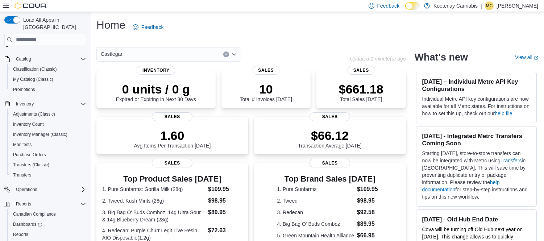
click at [43, 200] on div "Reports" at bounding box center [49, 204] width 73 height 9
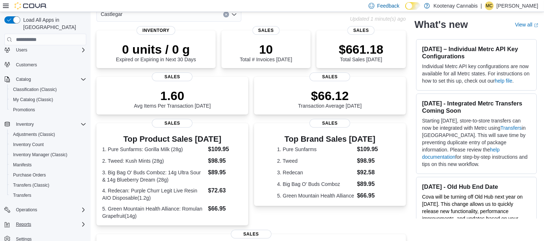
scroll to position [40, 0]
click at [26, 221] on span "Reports" at bounding box center [23, 224] width 15 height 6
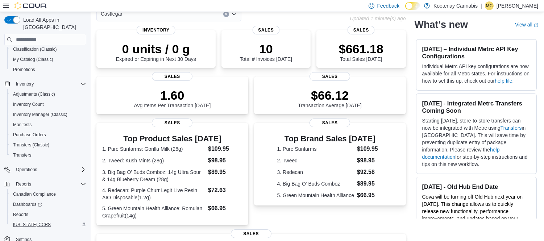
scroll to position [60, 0]
click at [27, 211] on span "Reports" at bounding box center [20, 214] width 15 height 6
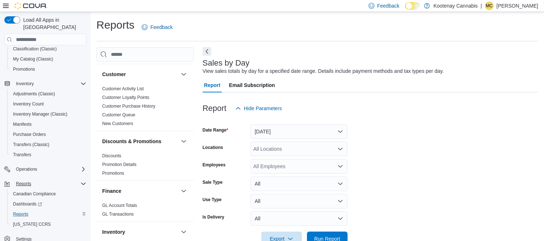
scroll to position [16, 0]
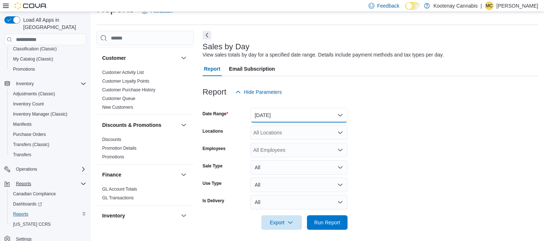
click at [306, 109] on button "[DATE]" at bounding box center [298, 115] width 97 height 14
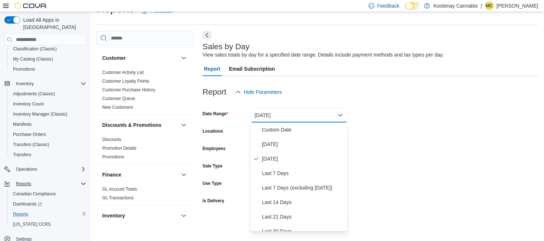
click at [458, 107] on div at bounding box center [369, 103] width 335 height 9
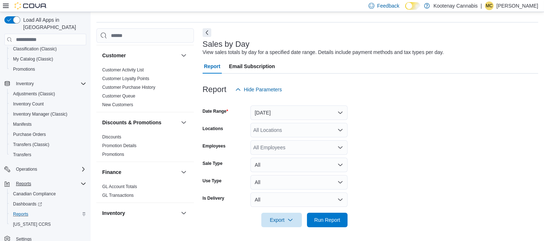
scroll to position [19, 0]
click at [326, 131] on div "All Locations" at bounding box center [298, 129] width 97 height 14
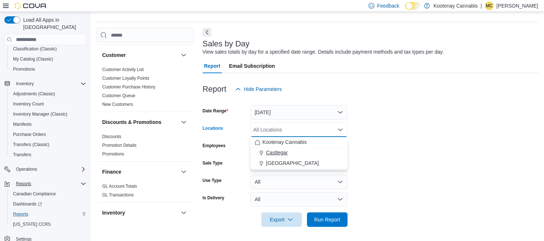
click at [326, 149] on div "Castlegar" at bounding box center [299, 152] width 88 height 7
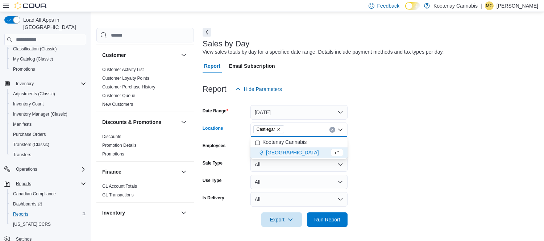
click at [373, 139] on form "Date Range [DATE] Locations [GEOGRAPHIC_DATA] Combo box. Selected. [GEOGRAPHIC_…" at bounding box center [369, 161] width 335 height 130
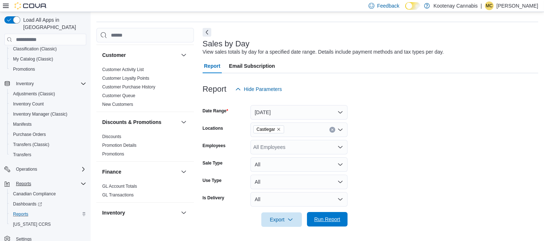
click at [327, 220] on span "Run Report" at bounding box center [327, 218] width 26 height 7
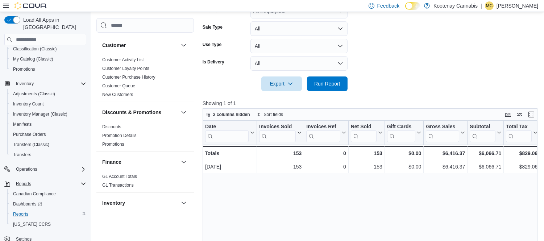
scroll to position [180, 0]
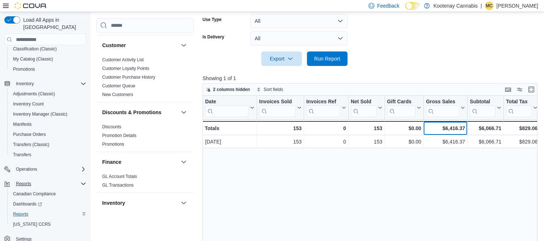
click at [424, 129] on div "$6,416.37 - Gross Sales, column 6, row 2" at bounding box center [445, 128] width 44 height 14
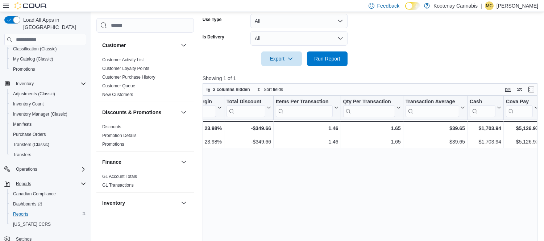
scroll to position [0, 566]
